Goal: Transaction & Acquisition: Download file/media

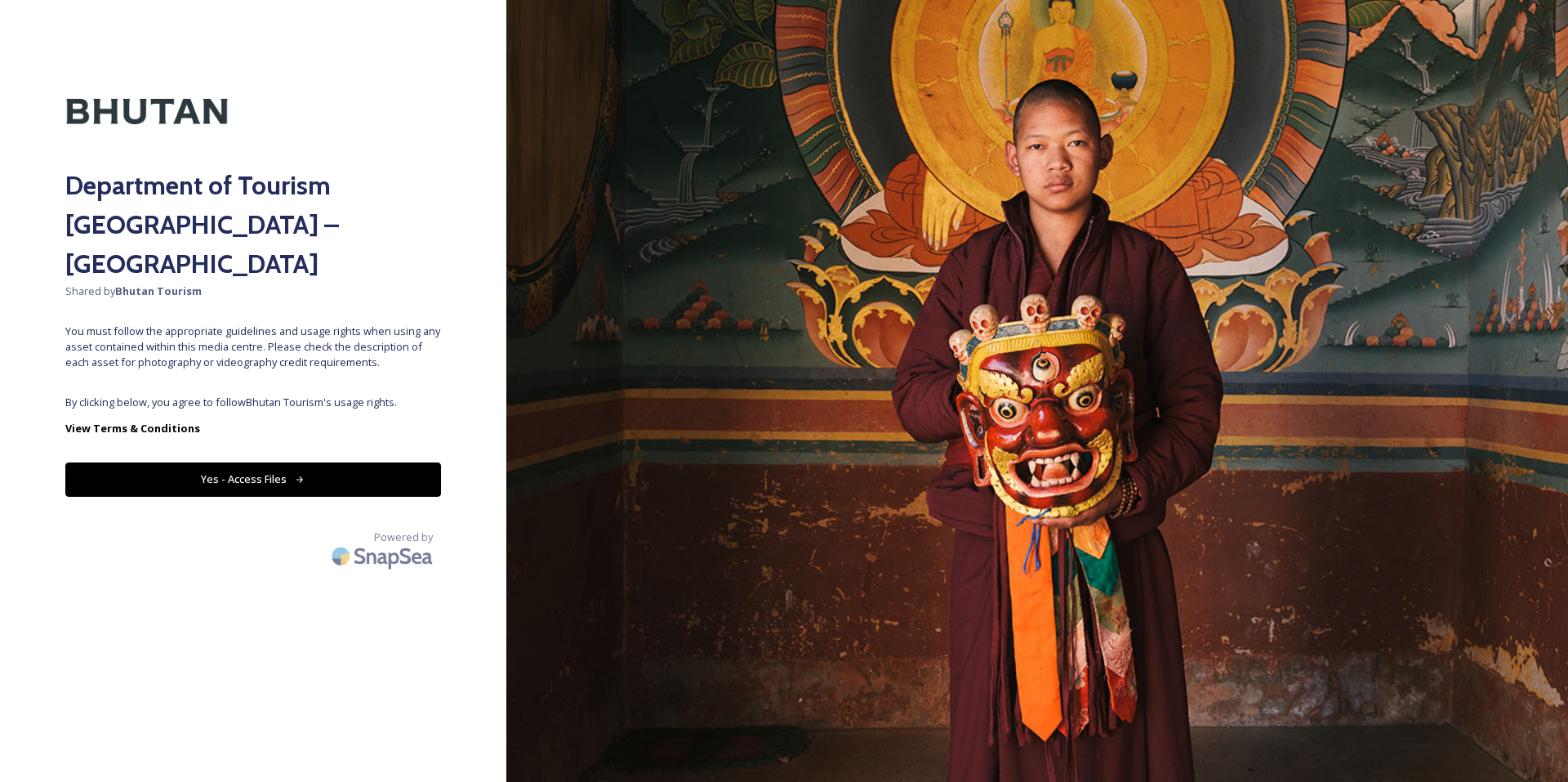
click at [277, 462] on button "Yes - Access Files" at bounding box center [253, 479] width 376 height 34
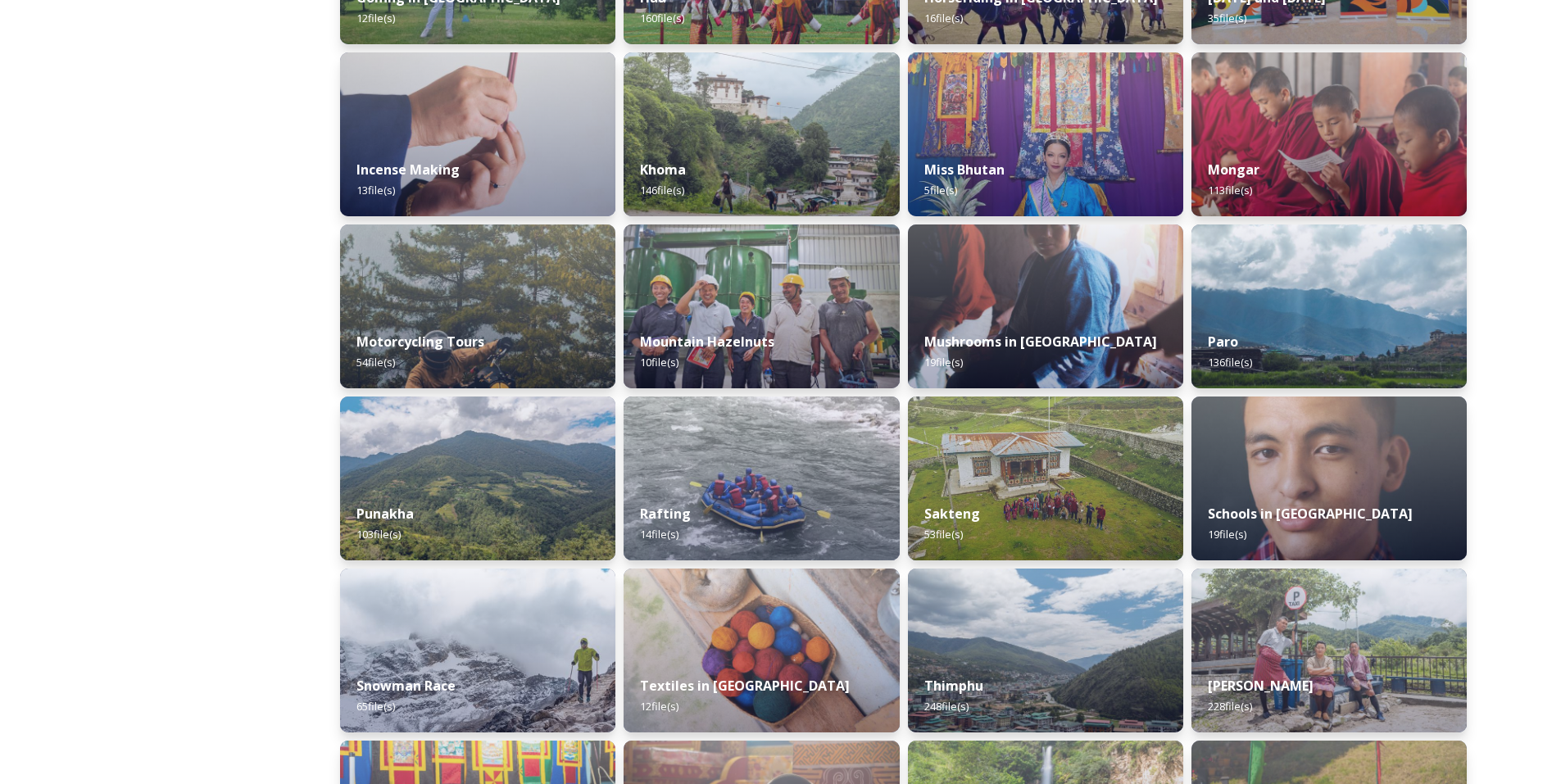
scroll to position [901, 0]
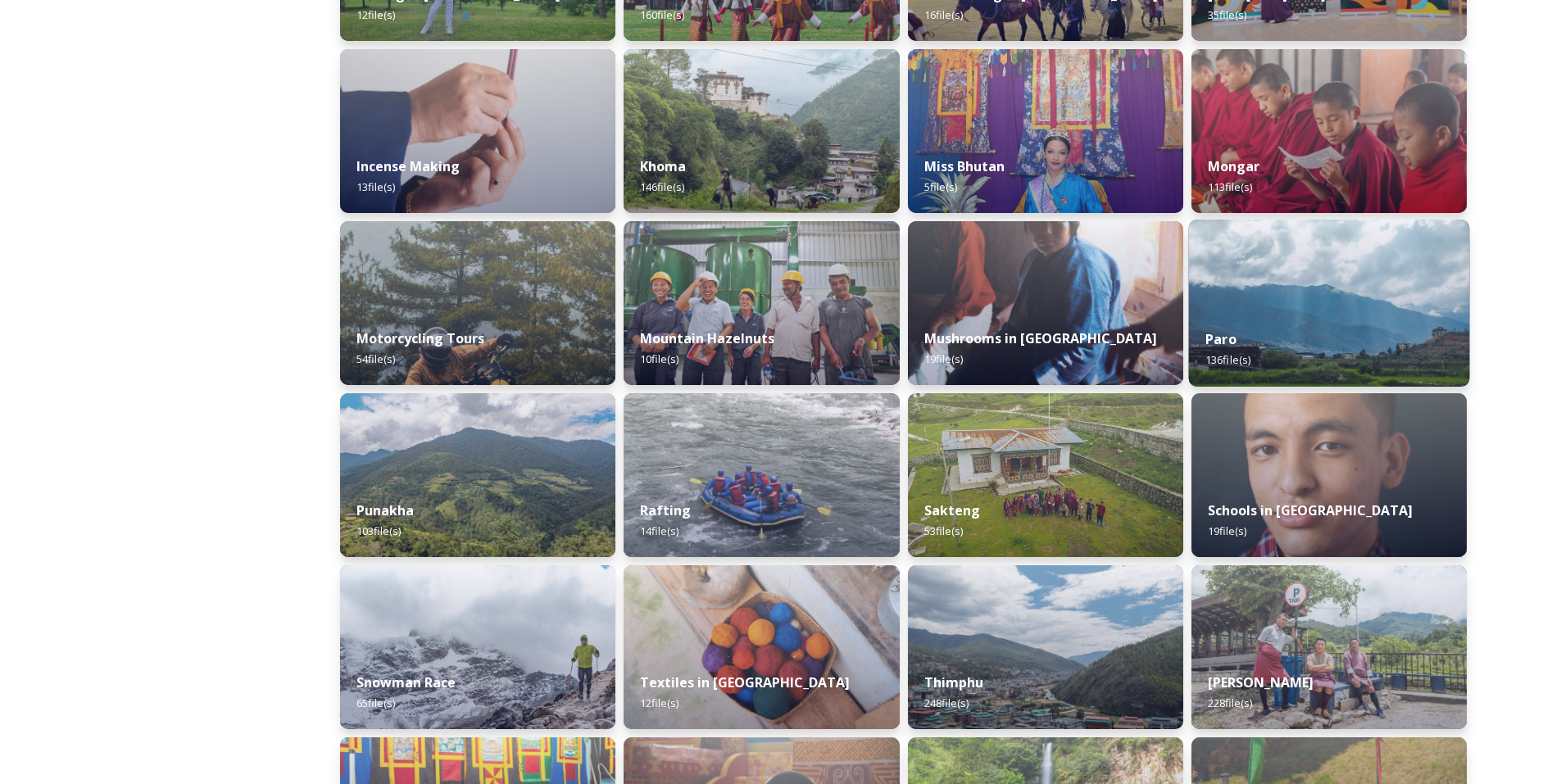
click at [1332, 310] on img at bounding box center [1328, 303] width 281 height 167
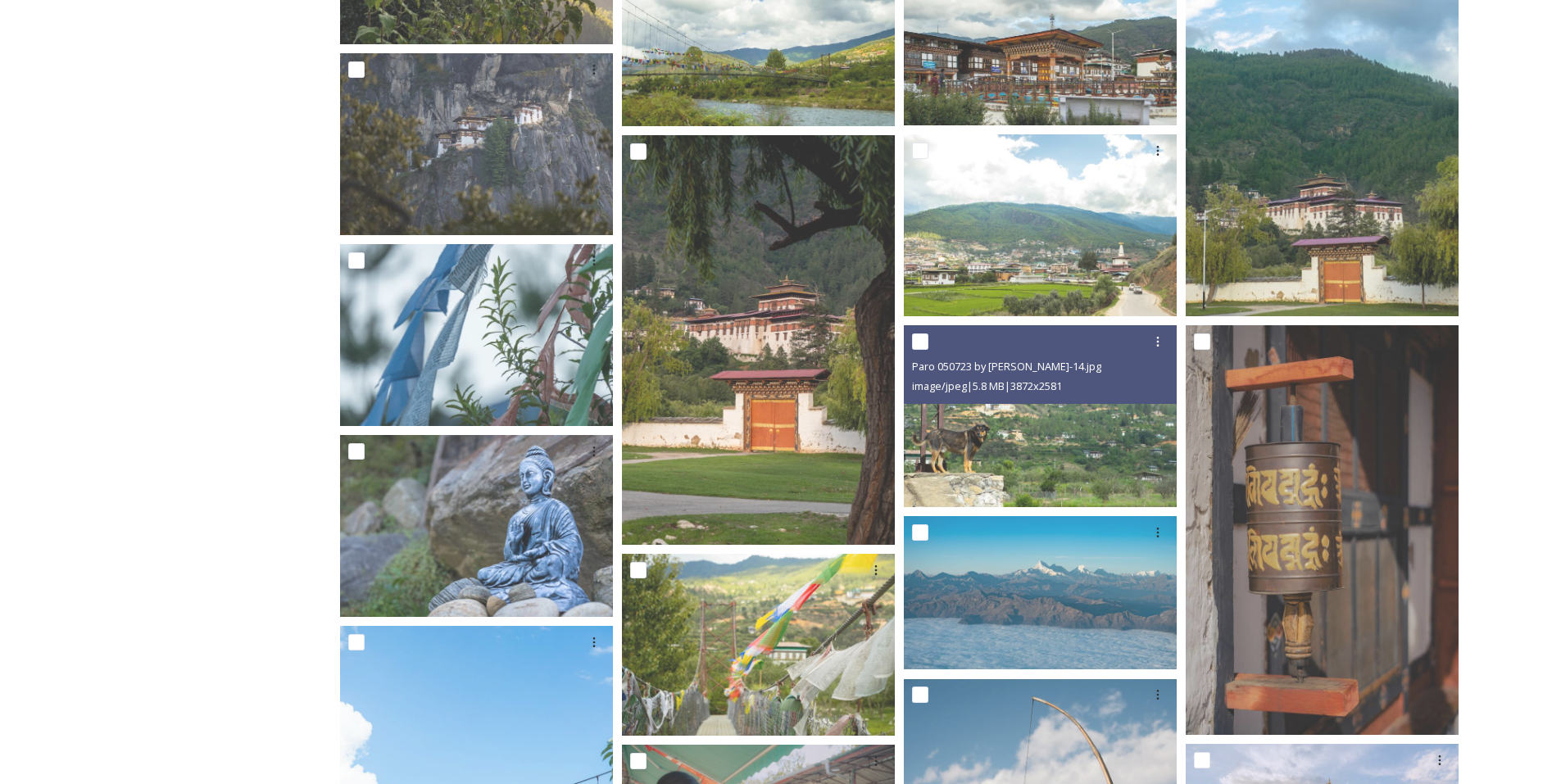
scroll to position [4095, 0]
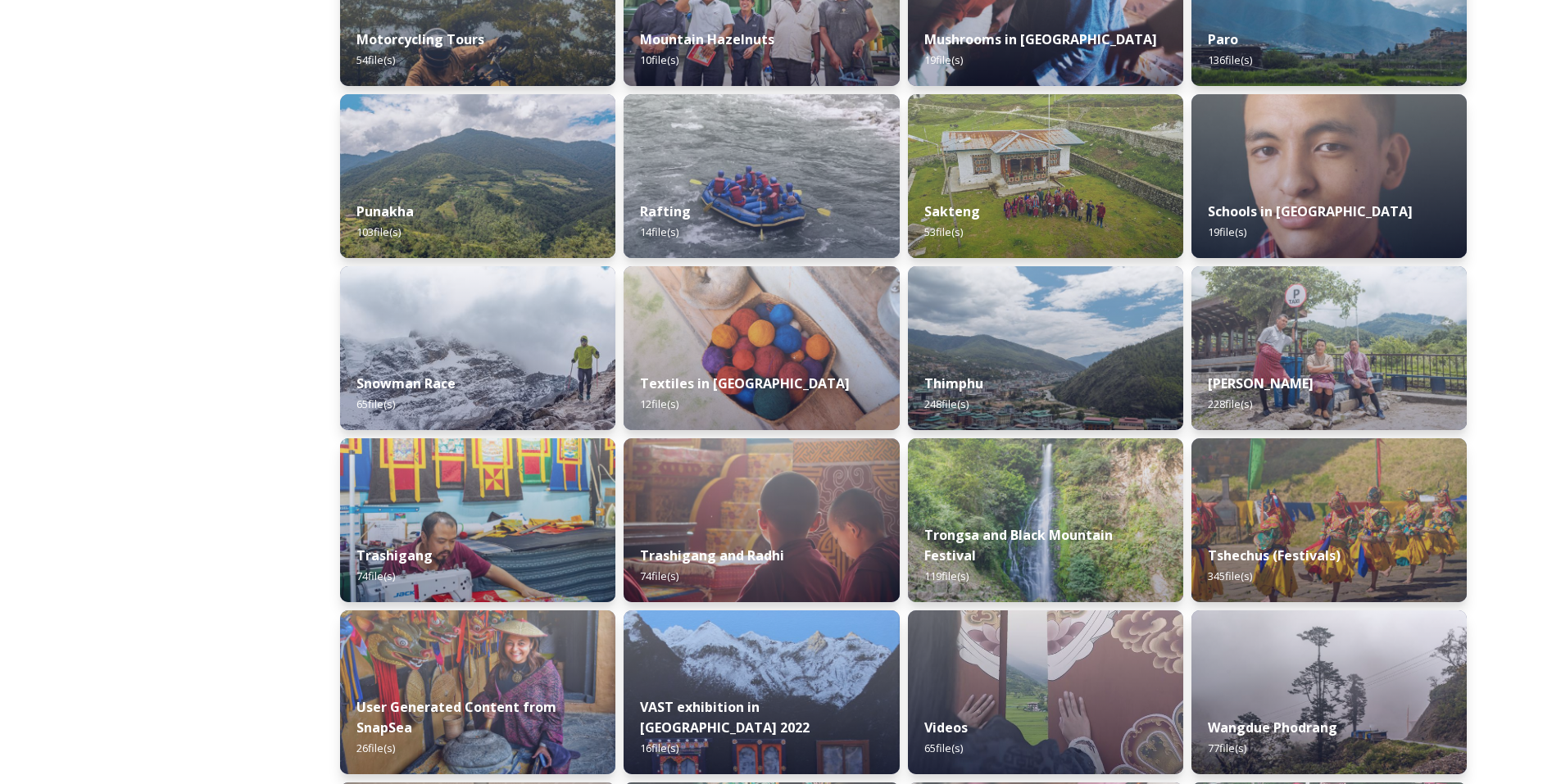
scroll to position [1229, 0]
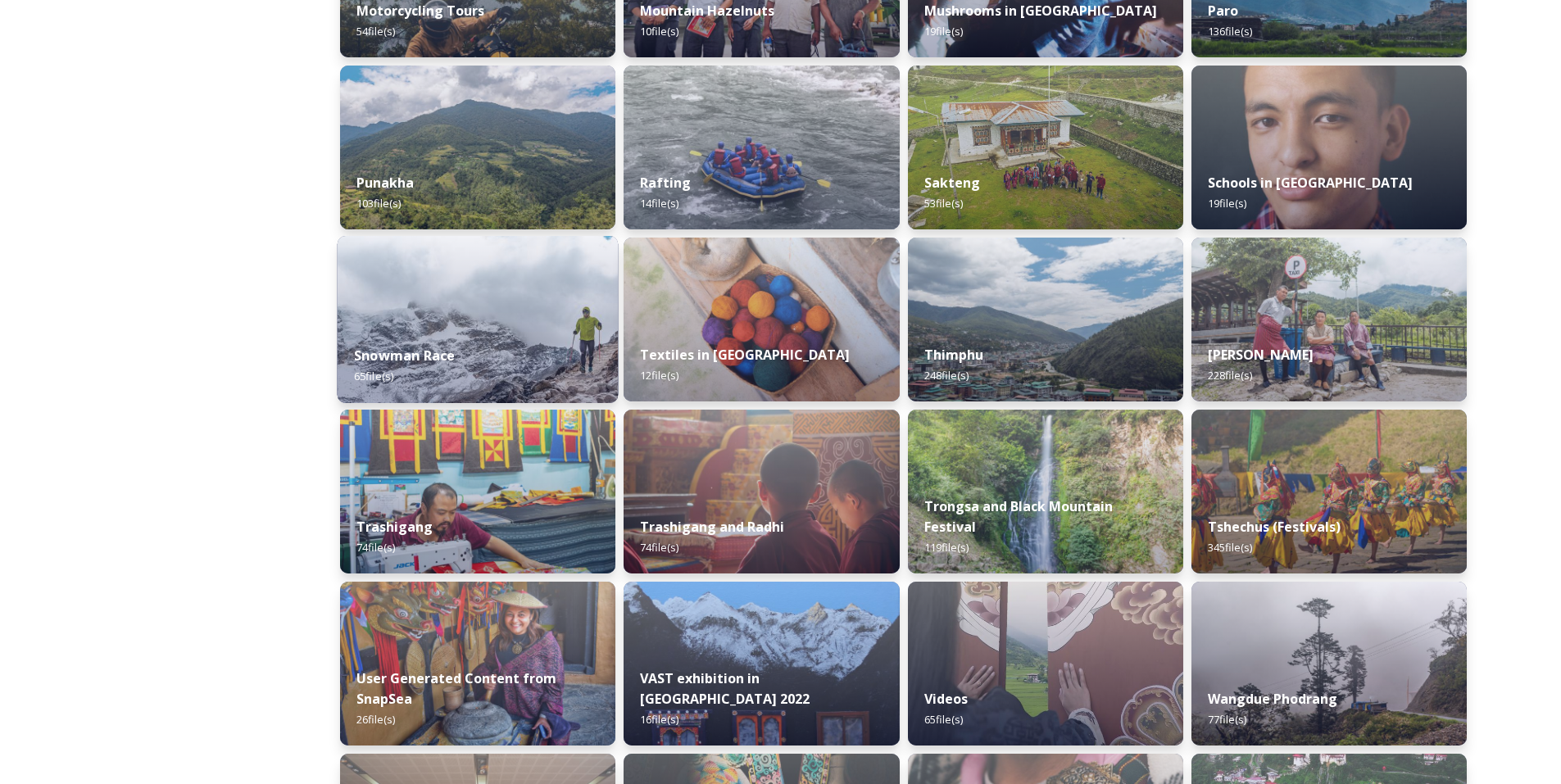
click at [472, 328] on img at bounding box center [477, 320] width 281 height 167
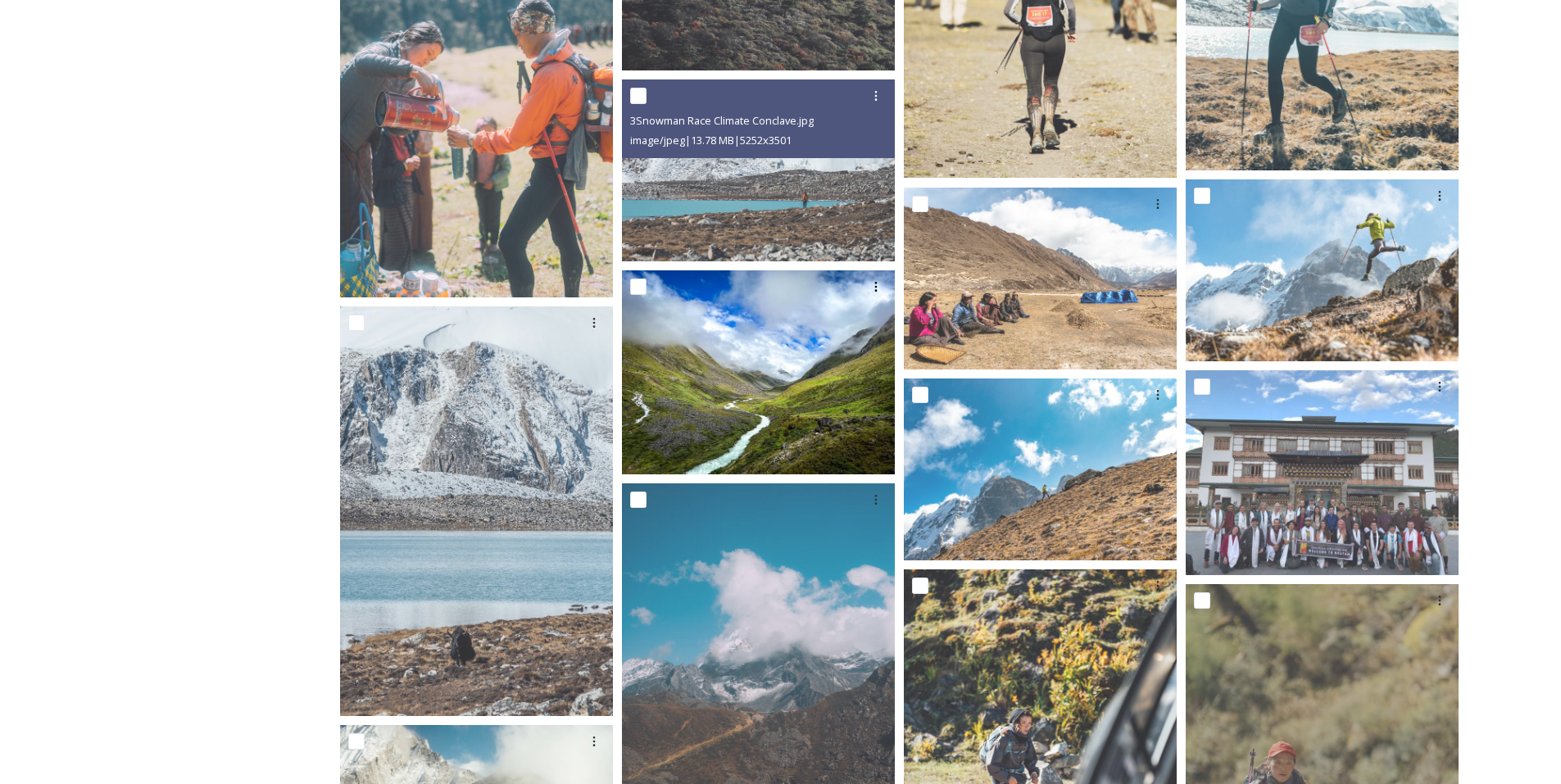
scroll to position [1130, 0]
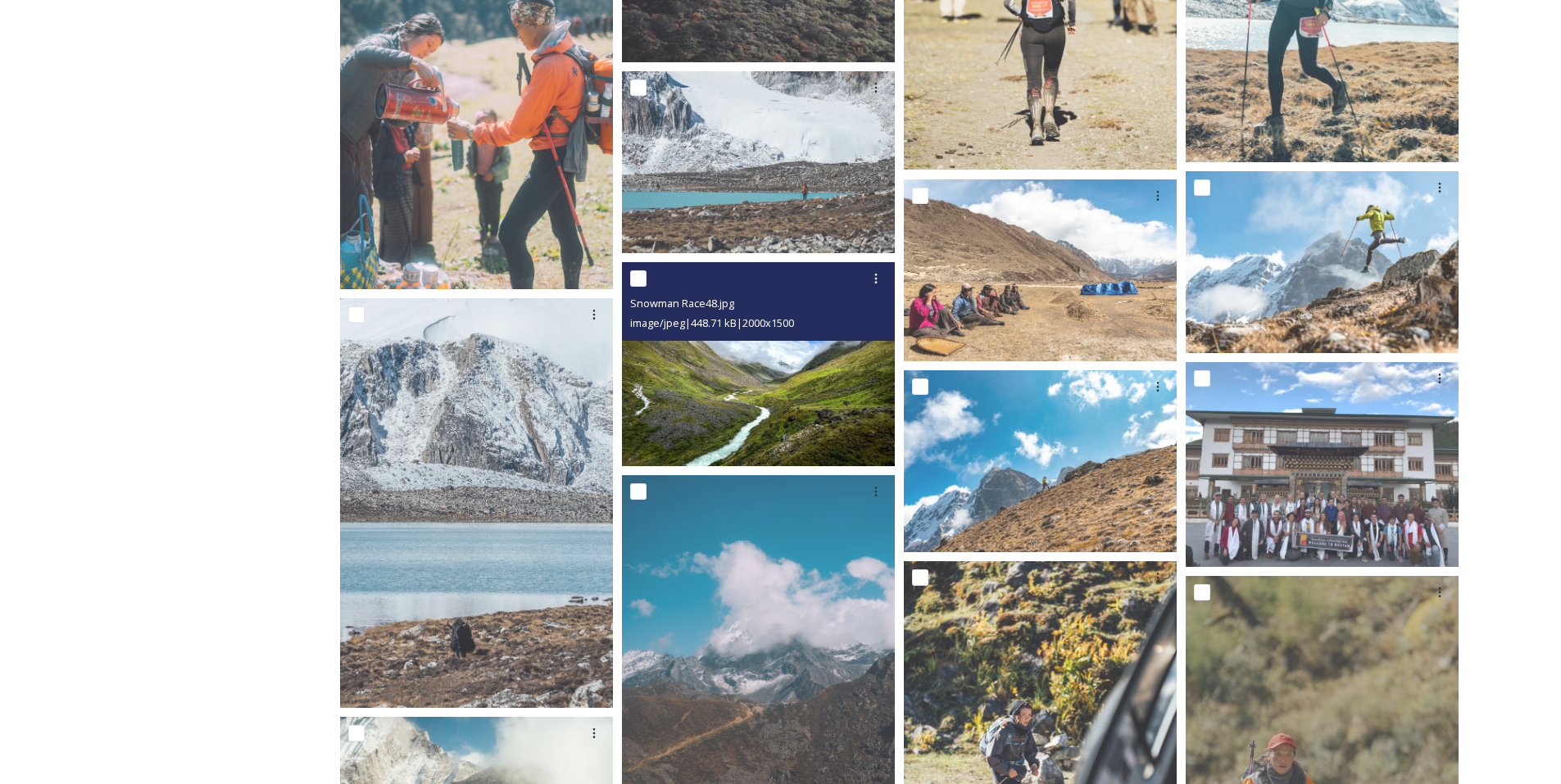
click at [791, 373] on img at bounding box center [758, 364] width 273 height 205
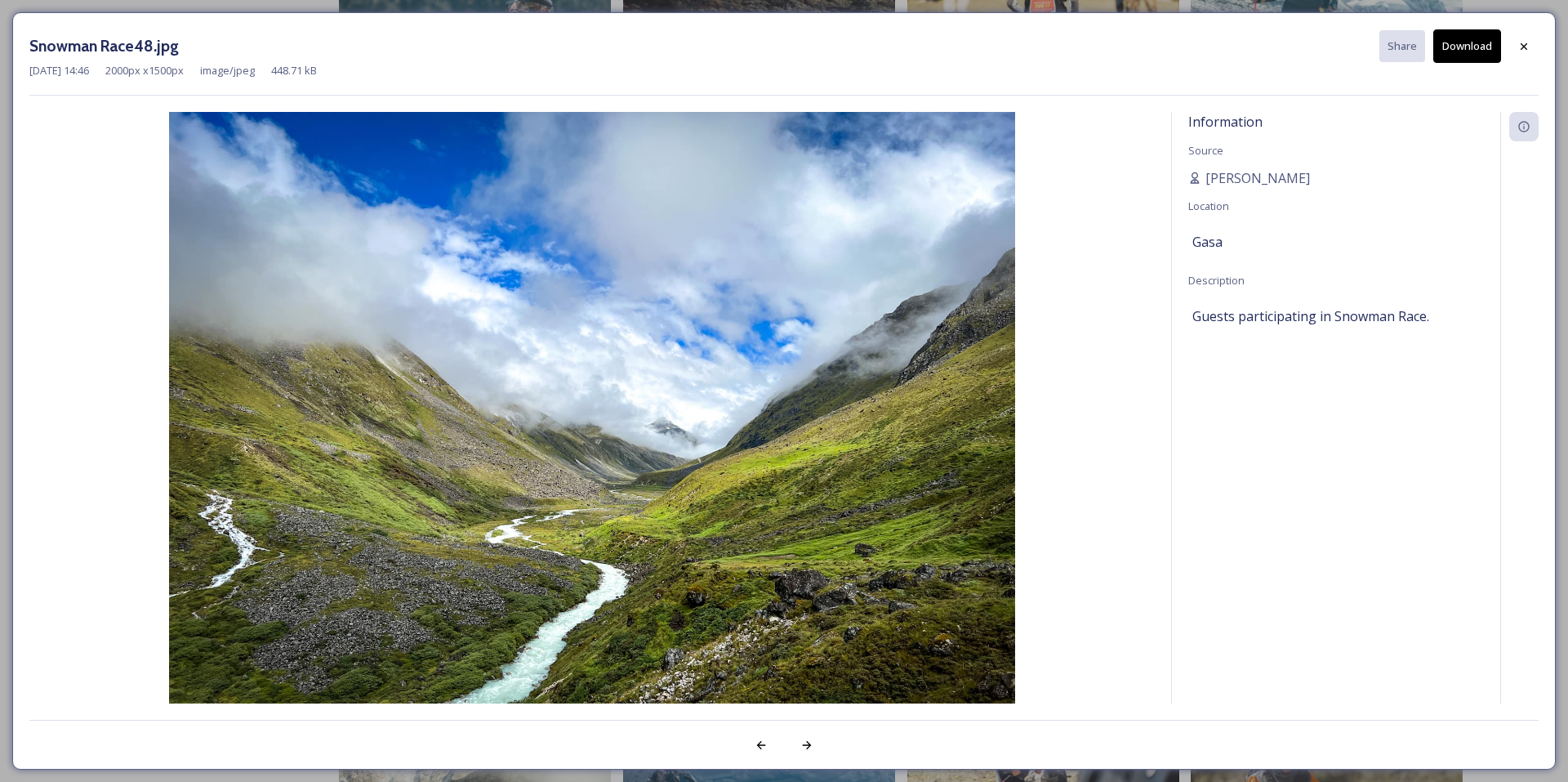
click at [1467, 59] on button "Download" at bounding box center [1467, 46] width 68 height 34
click at [1525, 42] on icon at bounding box center [1522, 46] width 13 height 13
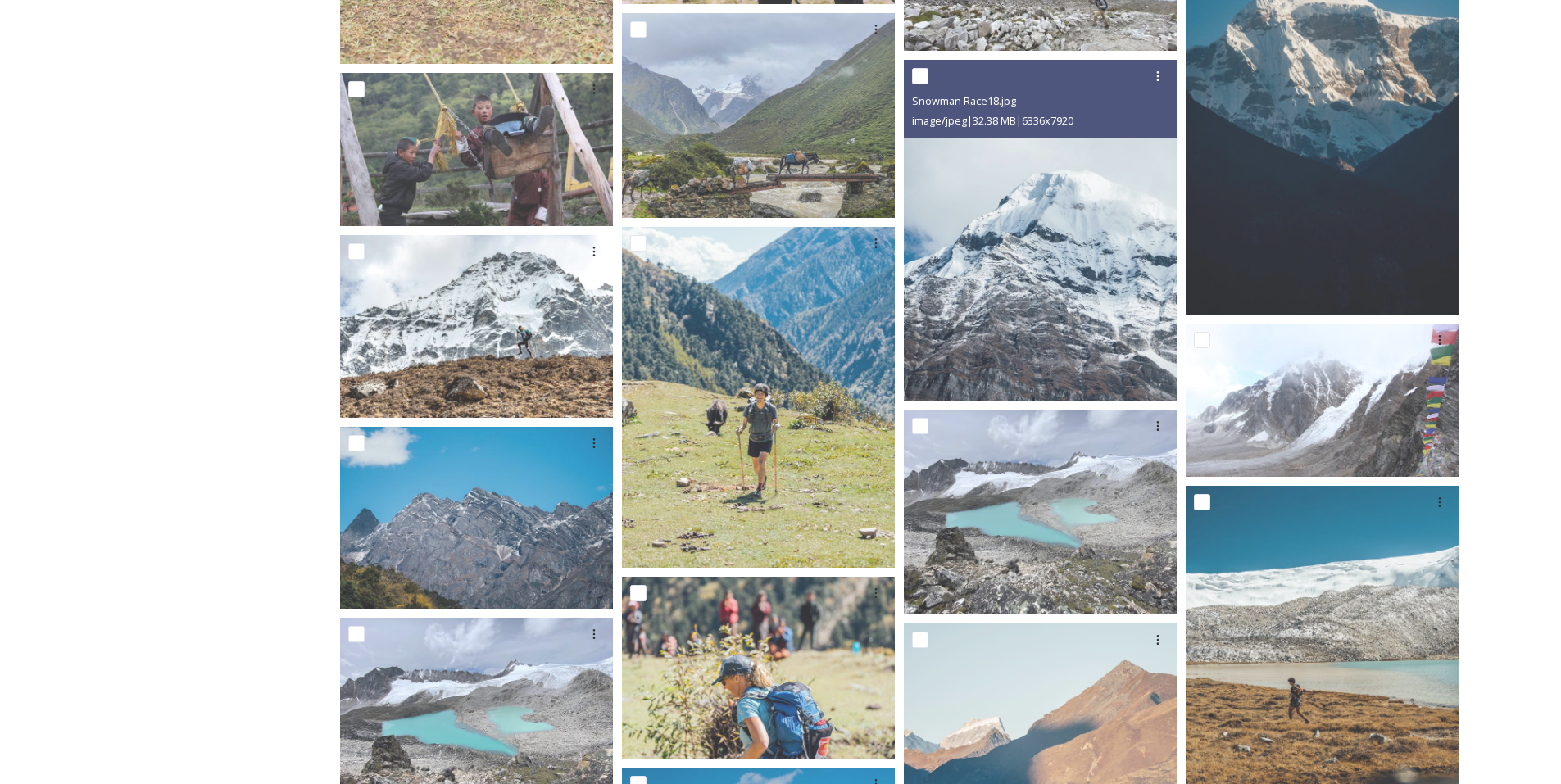
scroll to position [3424, 0]
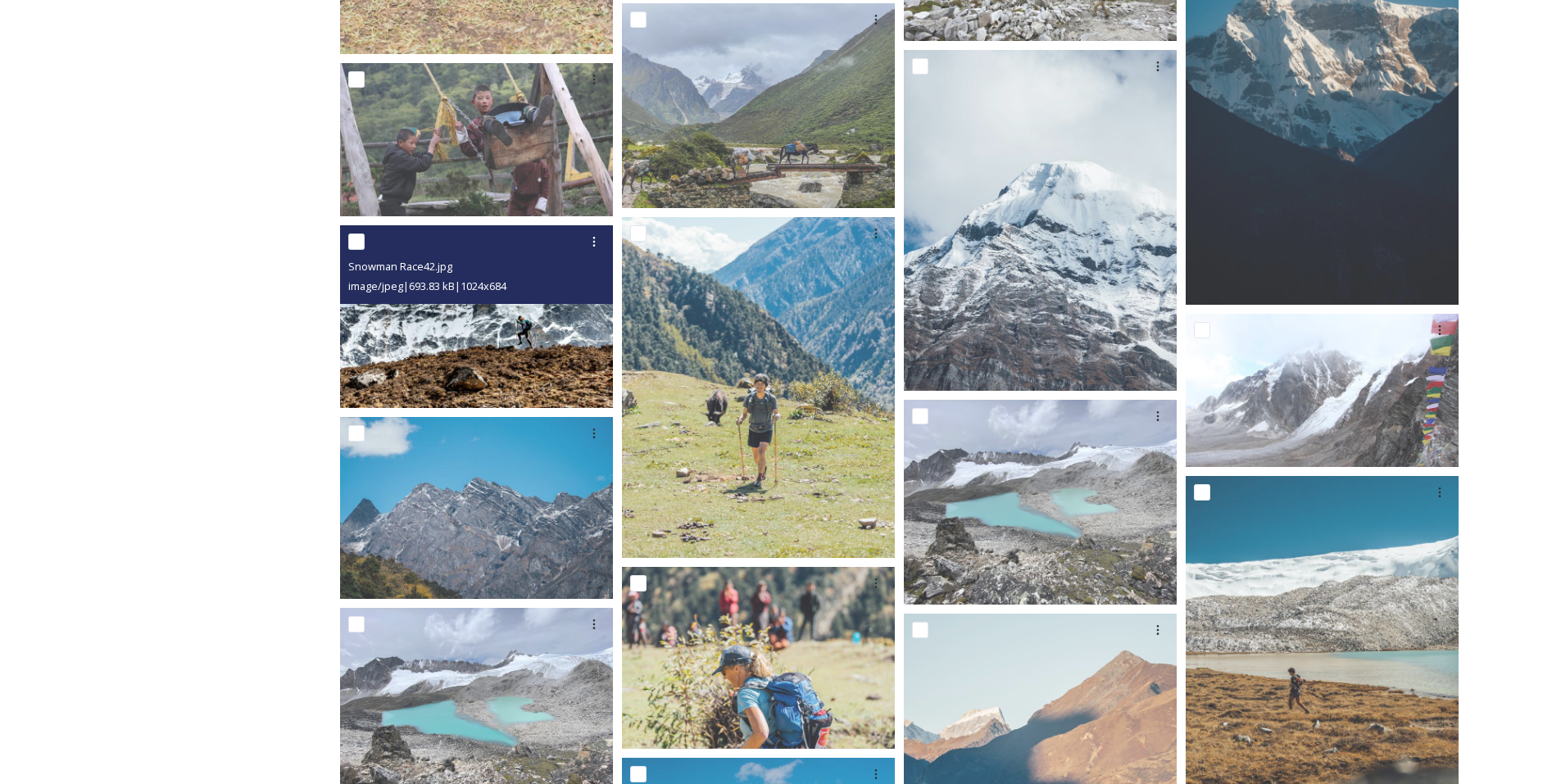
click at [521, 335] on img at bounding box center [476, 317] width 273 height 183
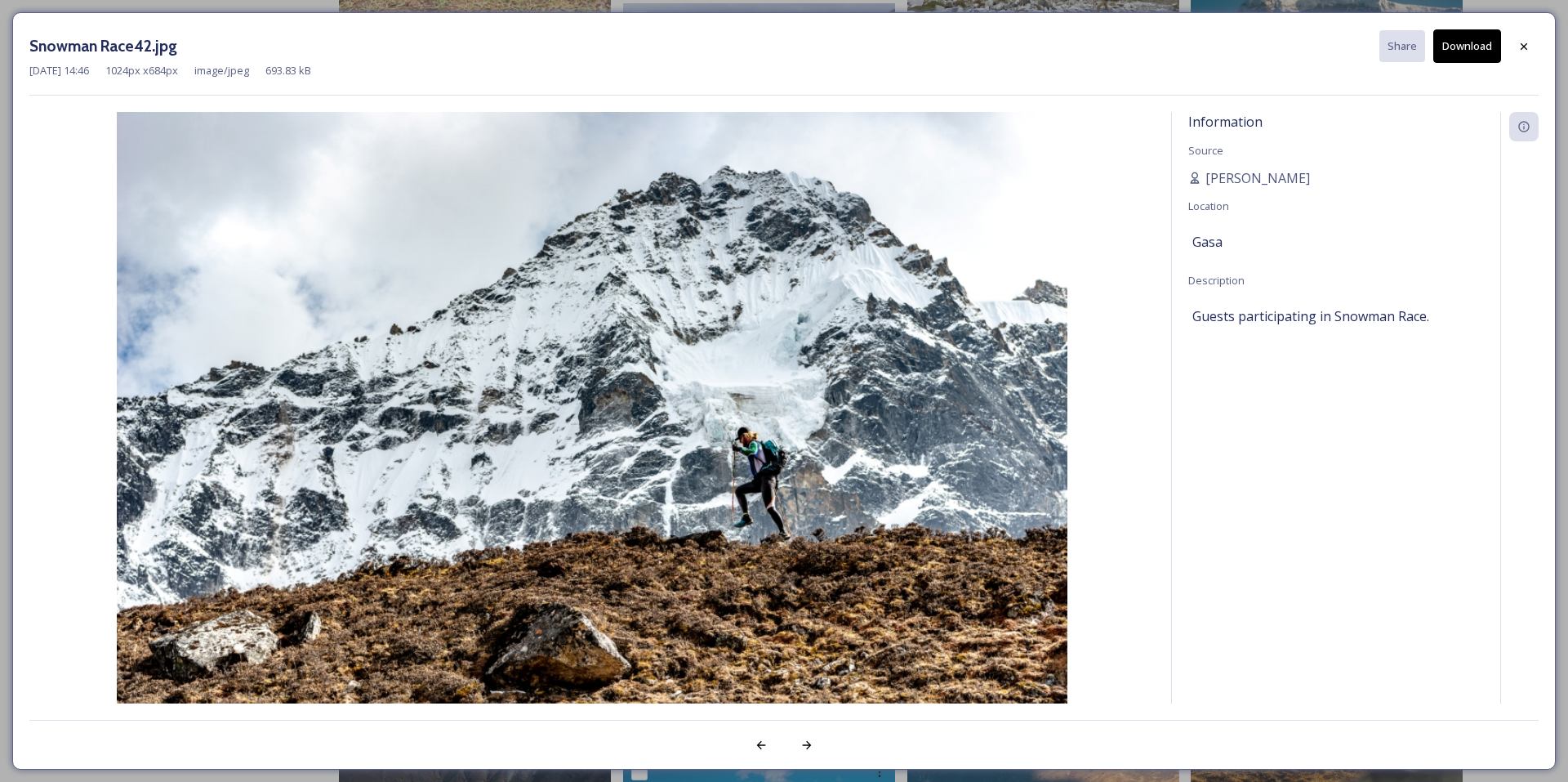
click at [1466, 47] on button "Download" at bounding box center [1467, 46] width 68 height 34
click at [1528, 44] on icon at bounding box center [1522, 46] width 13 height 13
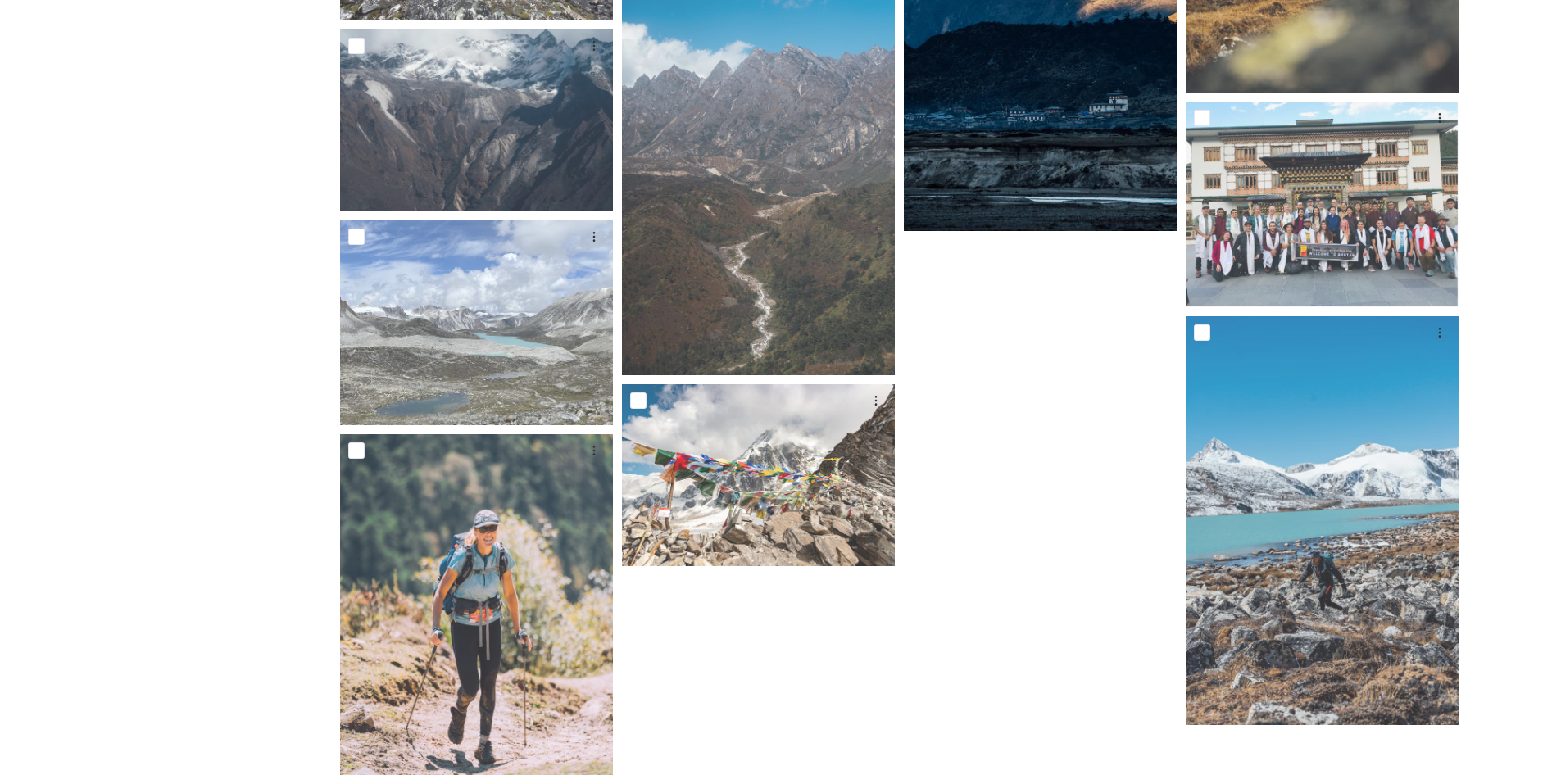
scroll to position [4243, 0]
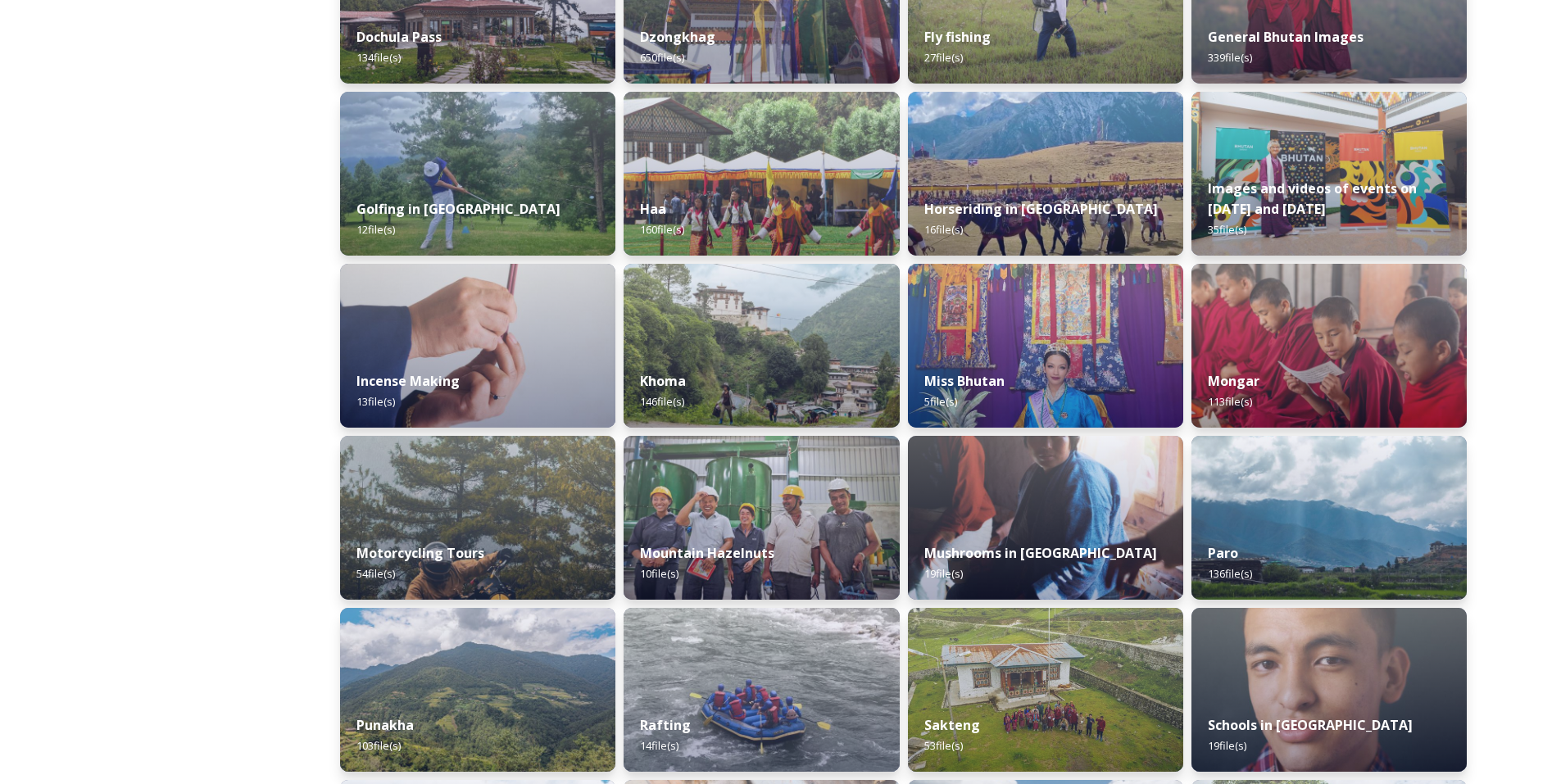
scroll to position [748, 0]
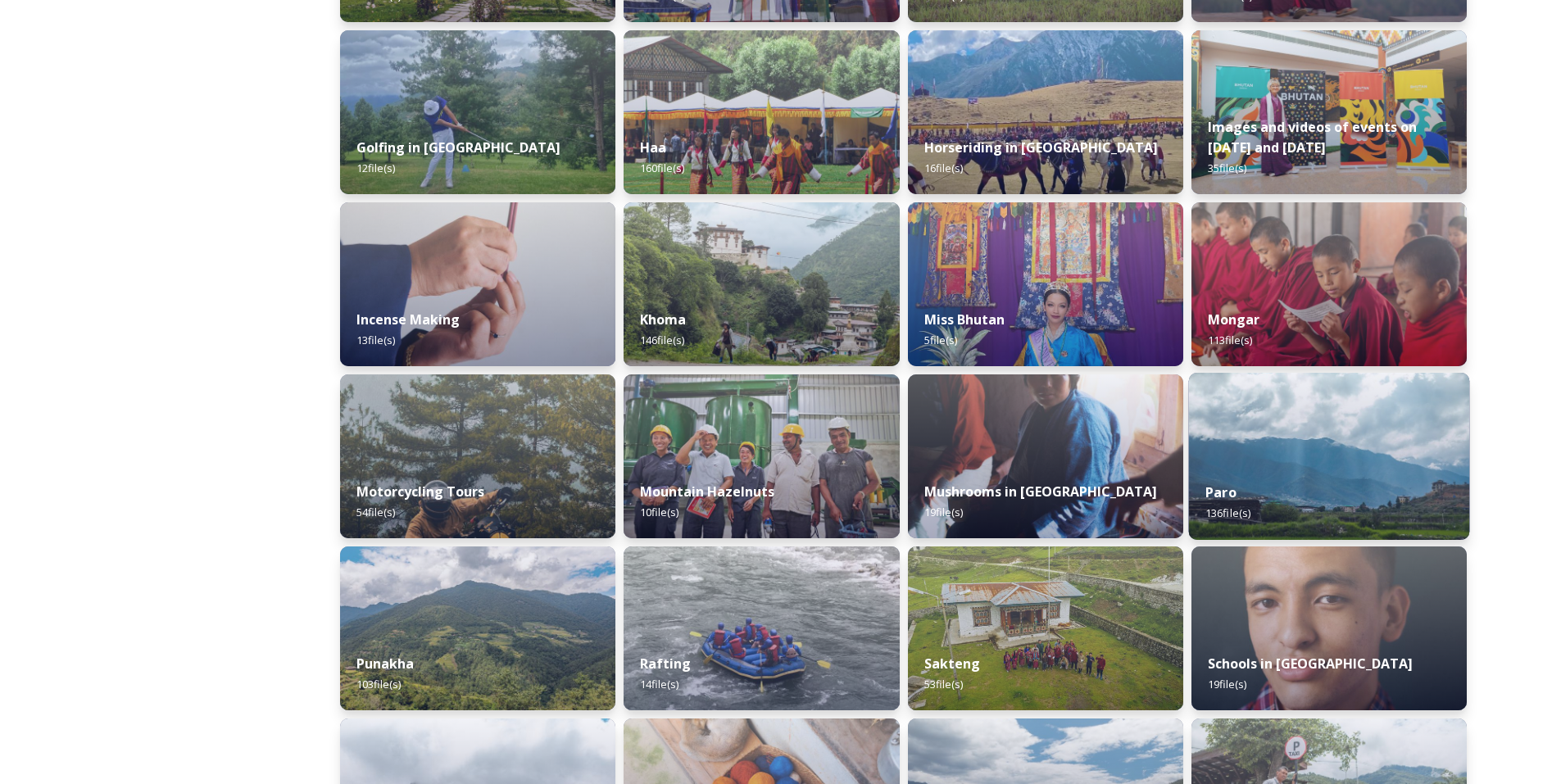
click at [1317, 460] on img at bounding box center [1328, 457] width 281 height 167
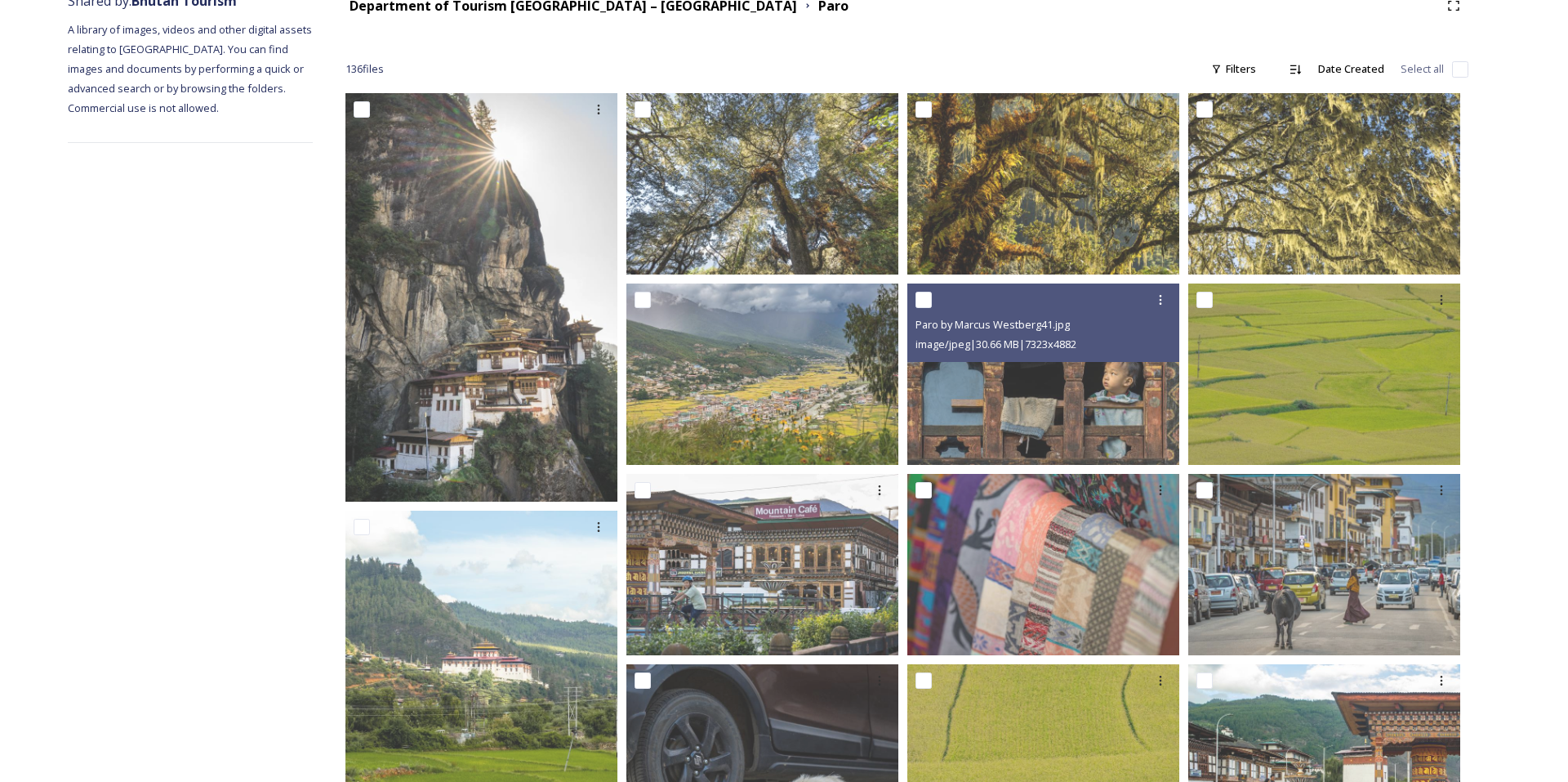
scroll to position [245, 0]
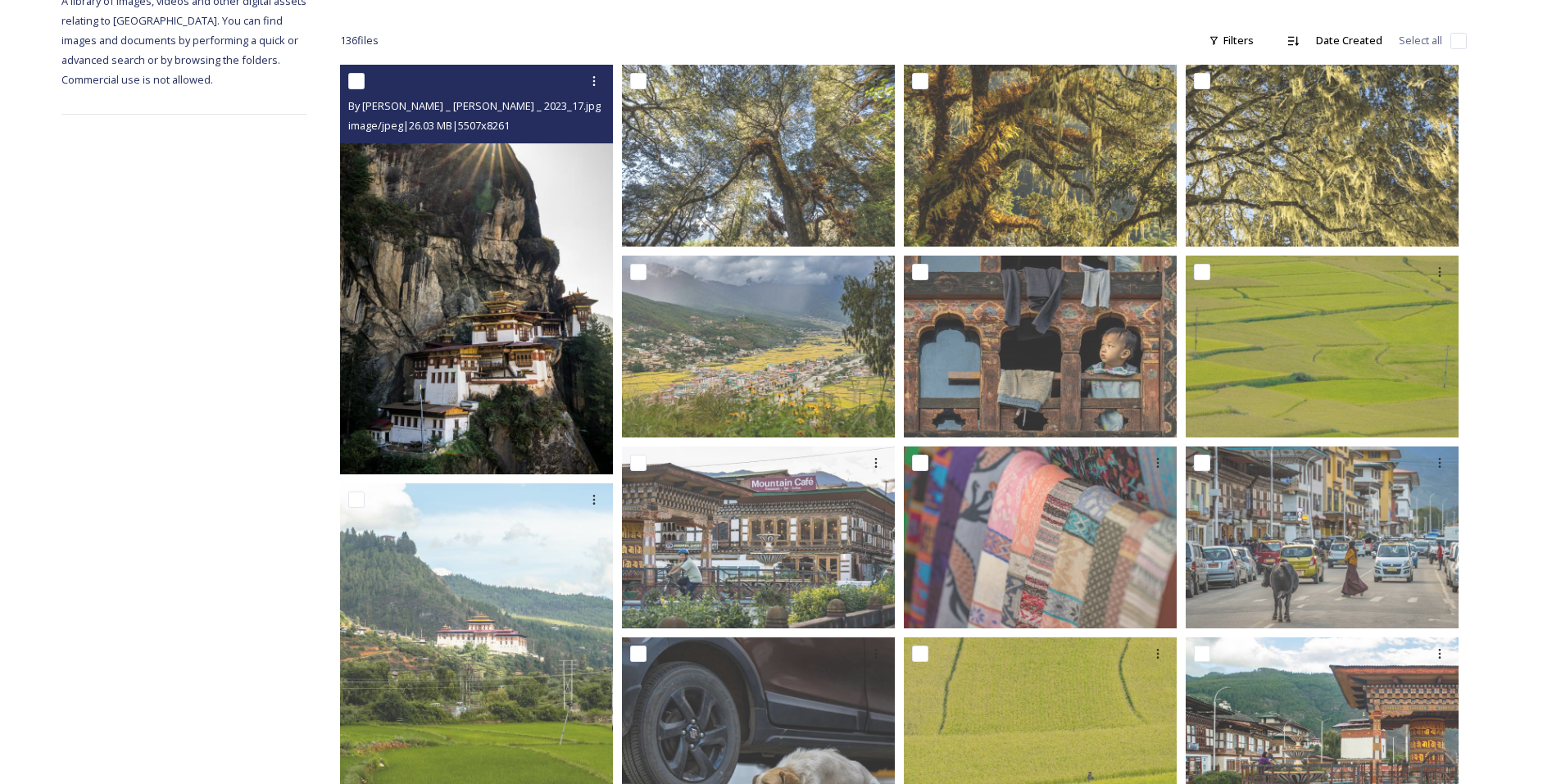
click at [566, 327] on img at bounding box center [476, 270] width 273 height 410
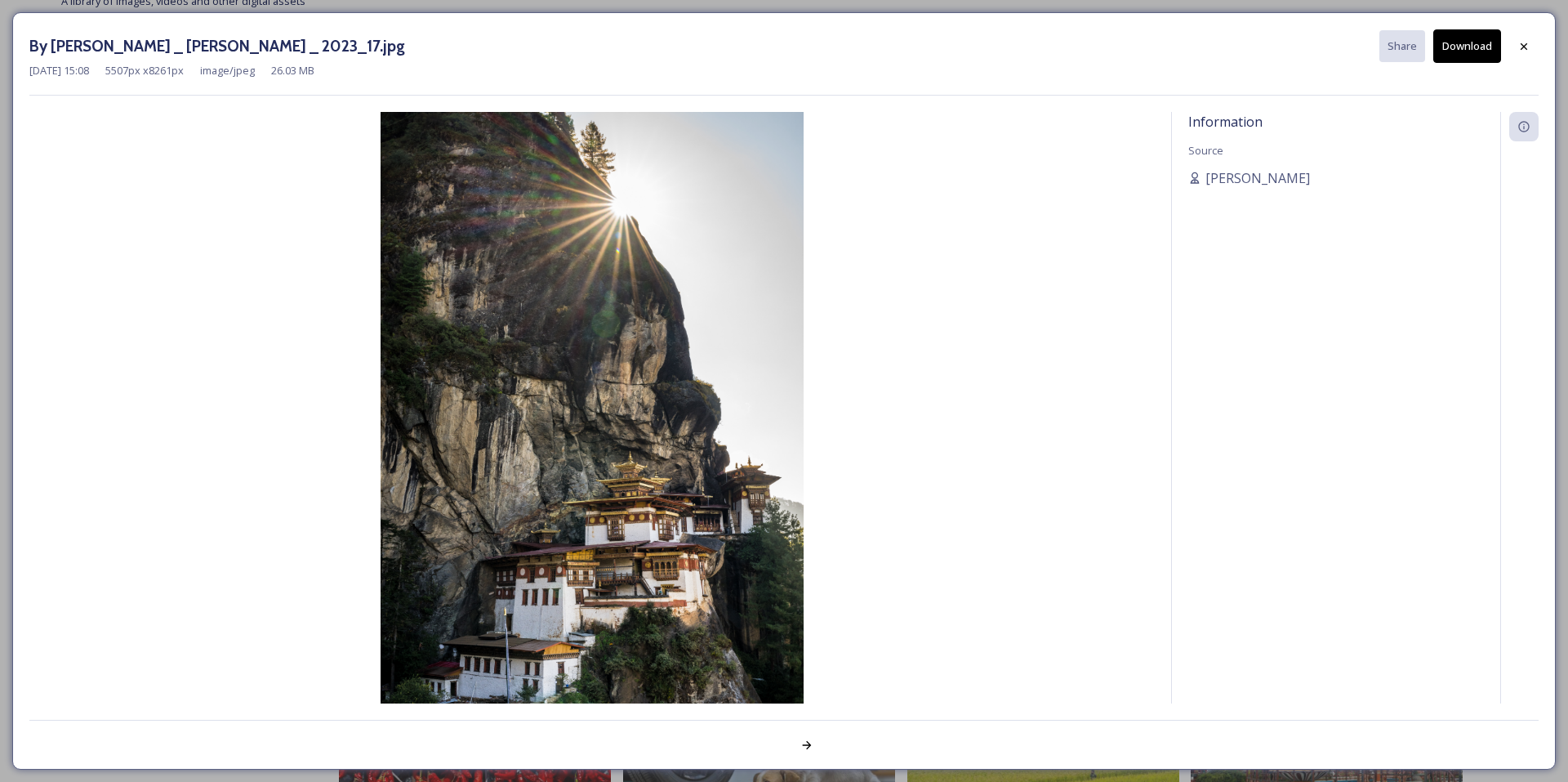
click at [1477, 60] on button "Download" at bounding box center [1467, 46] width 68 height 34
